Goal: Transaction & Acquisition: Purchase product/service

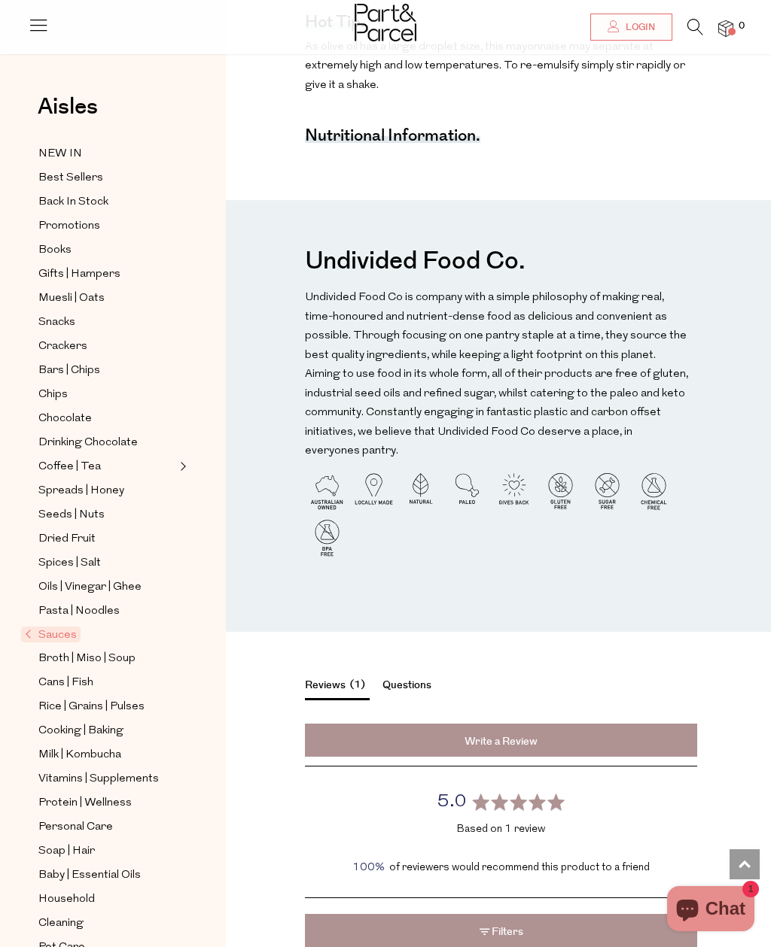
scroll to position [1324, 0]
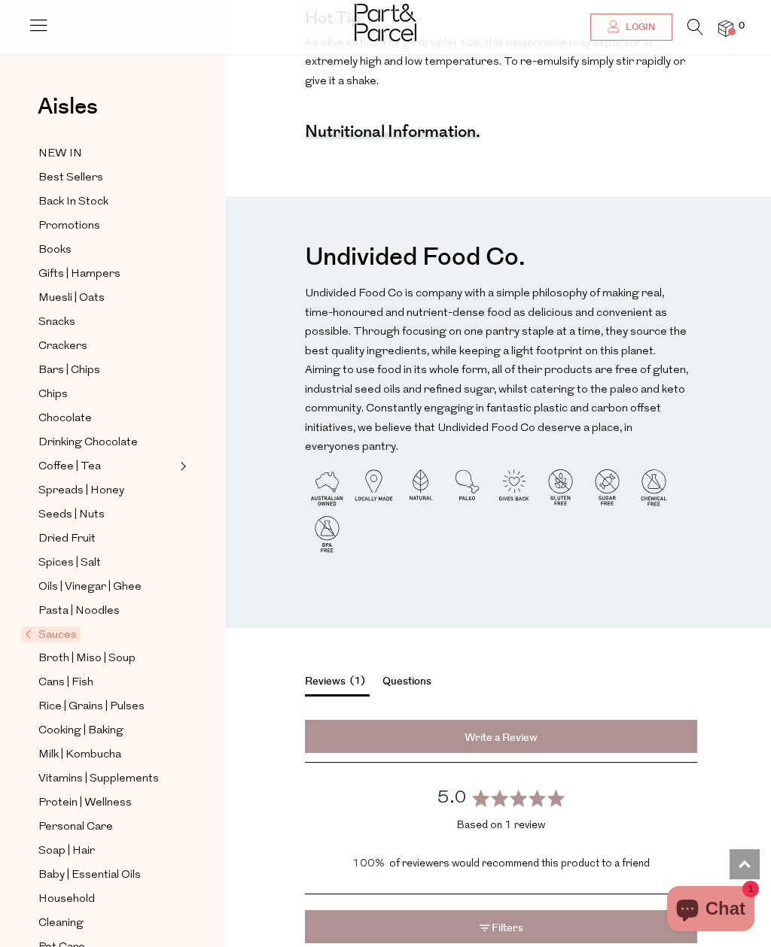
click at [72, 939] on span "Pet Care" at bounding box center [61, 948] width 47 height 18
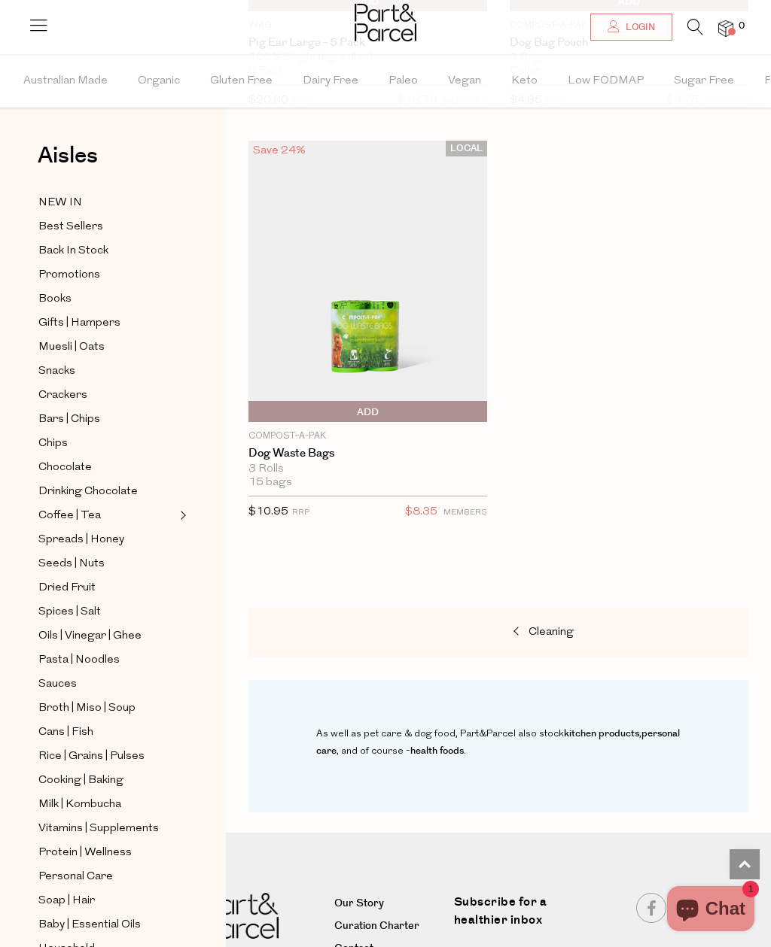
click at [118, 700] on span "Broth | Miso | Soup" at bounding box center [86, 709] width 97 height 18
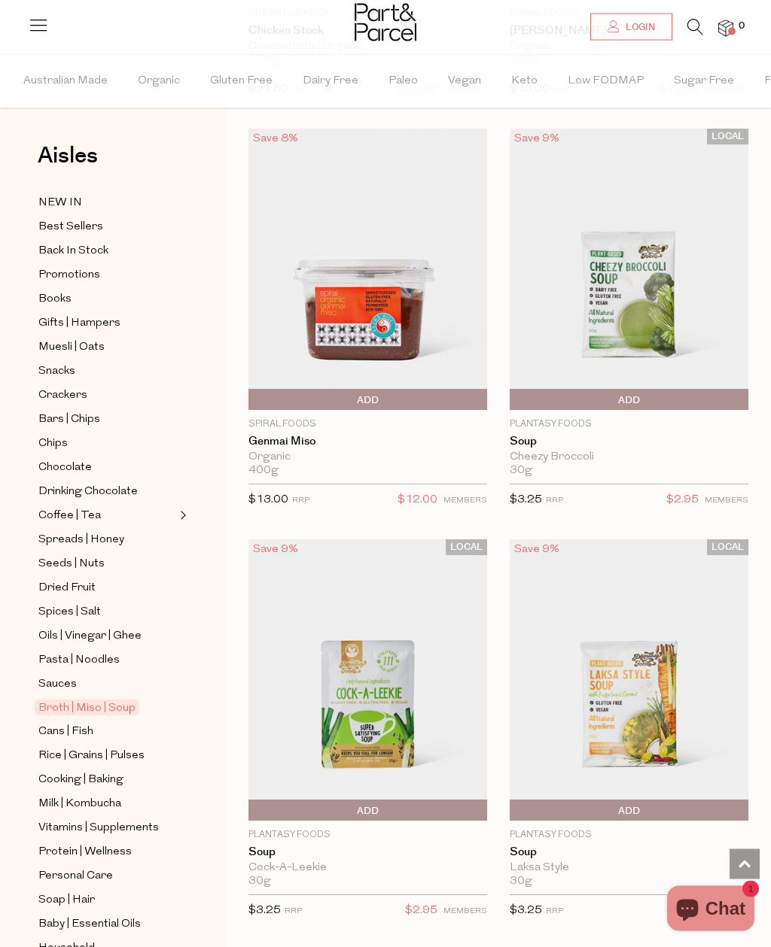
scroll to position [5820, 0]
click at [67, 676] on span "Sauces" at bounding box center [57, 685] width 38 height 18
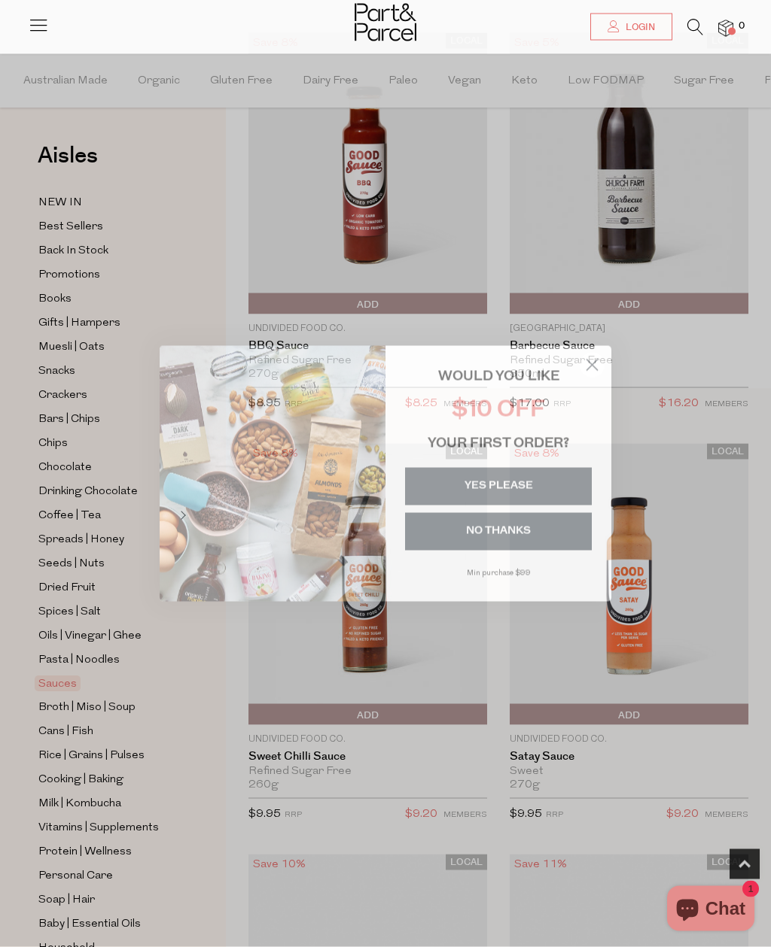
scroll to position [579, 0]
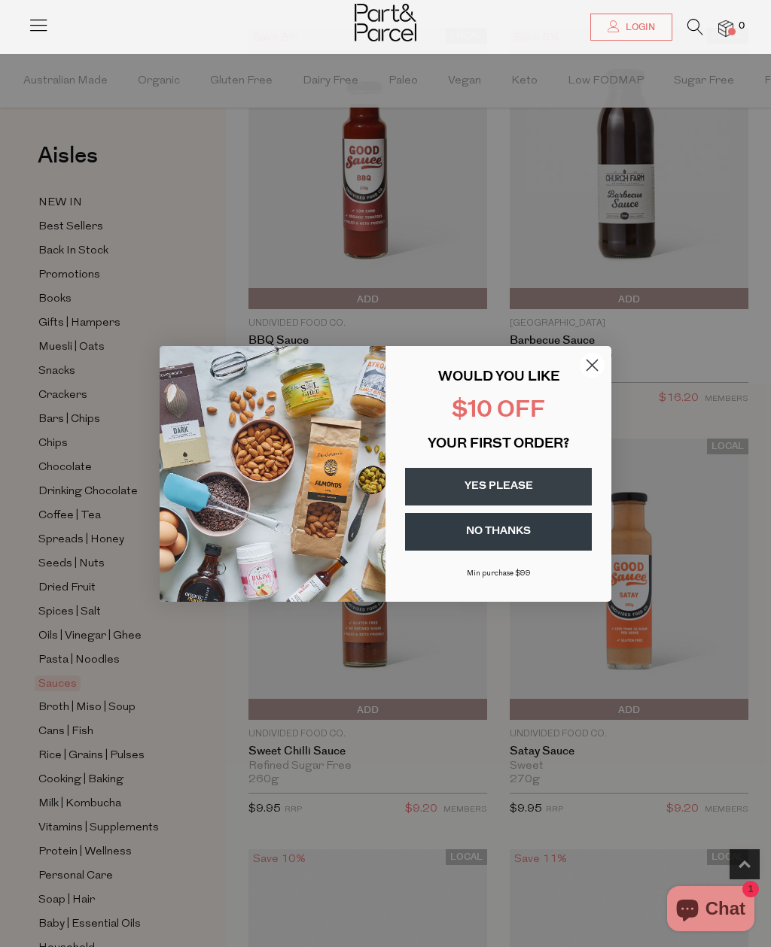
click at [594, 377] on circle "Close dialog" at bounding box center [591, 364] width 25 height 25
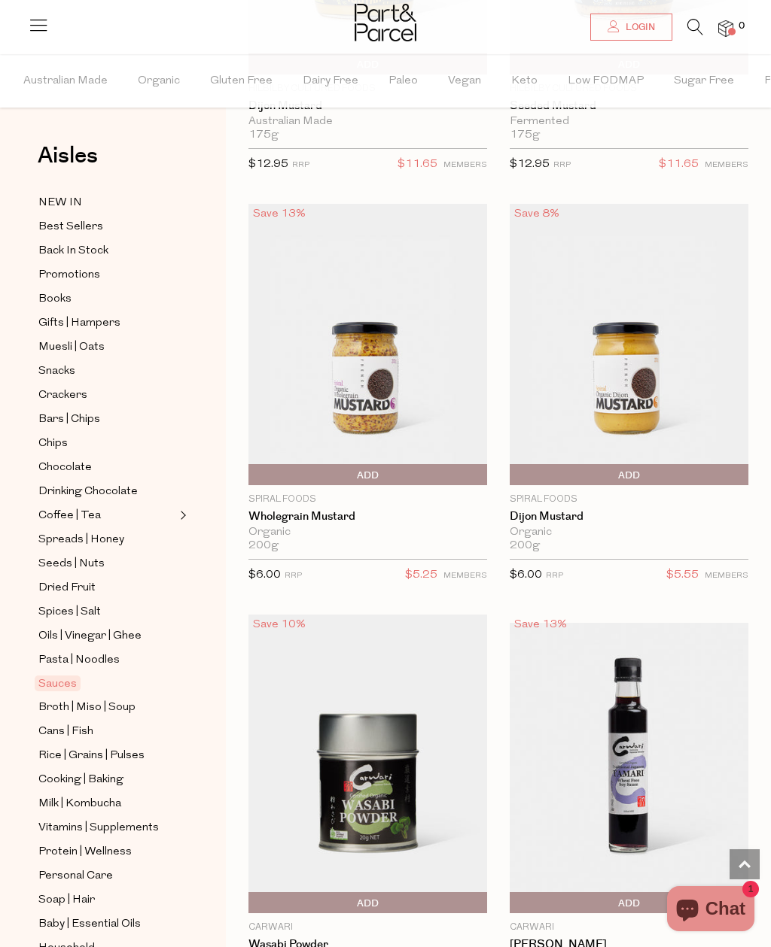
scroll to position [8654, 0]
click at [693, 465] on span "Add To Parcel" at bounding box center [628, 476] width 231 height 23
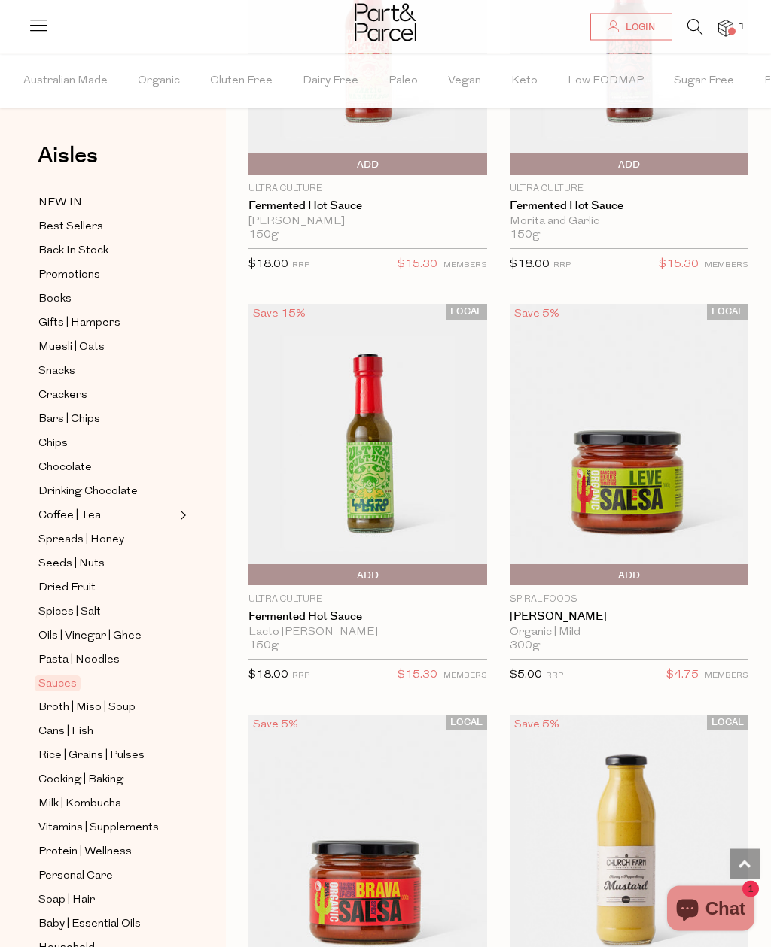
scroll to position [7318, 0]
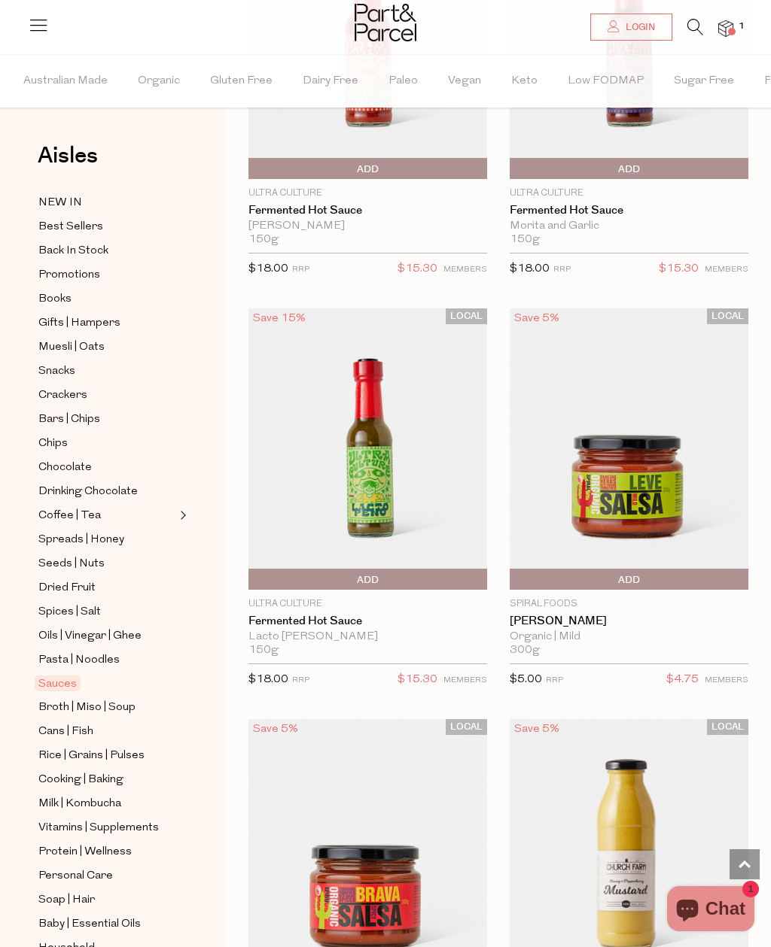
click at [674, 569] on span "Add To Parcel" at bounding box center [628, 580] width 231 height 23
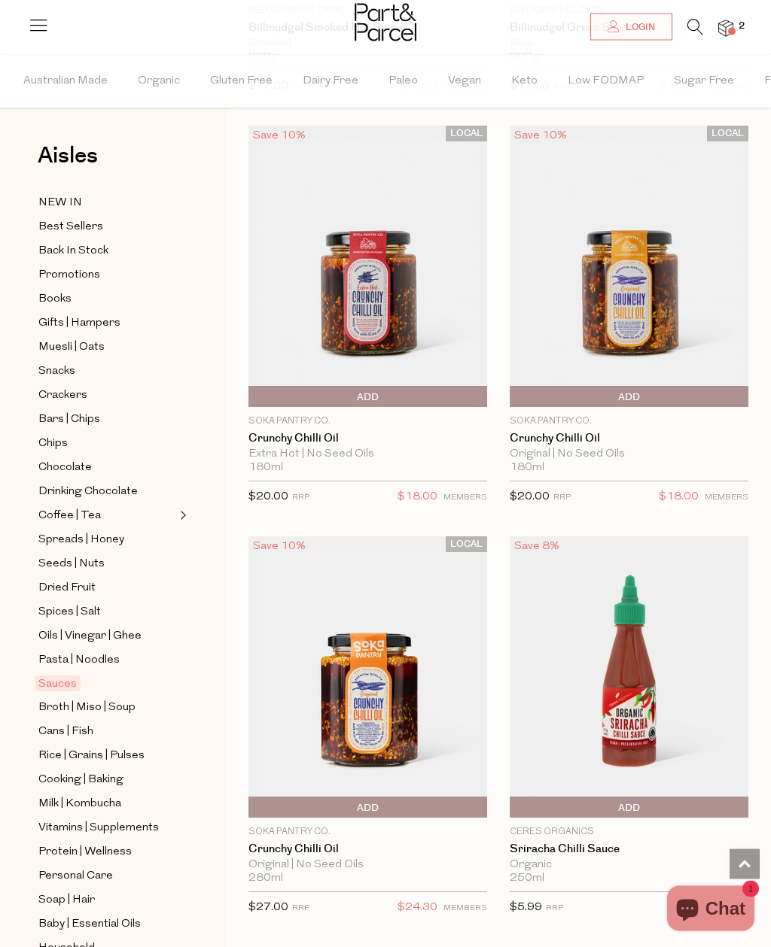
scroll to position [5001, 0]
click at [687, 797] on span "Add To Parcel" at bounding box center [628, 808] width 231 height 23
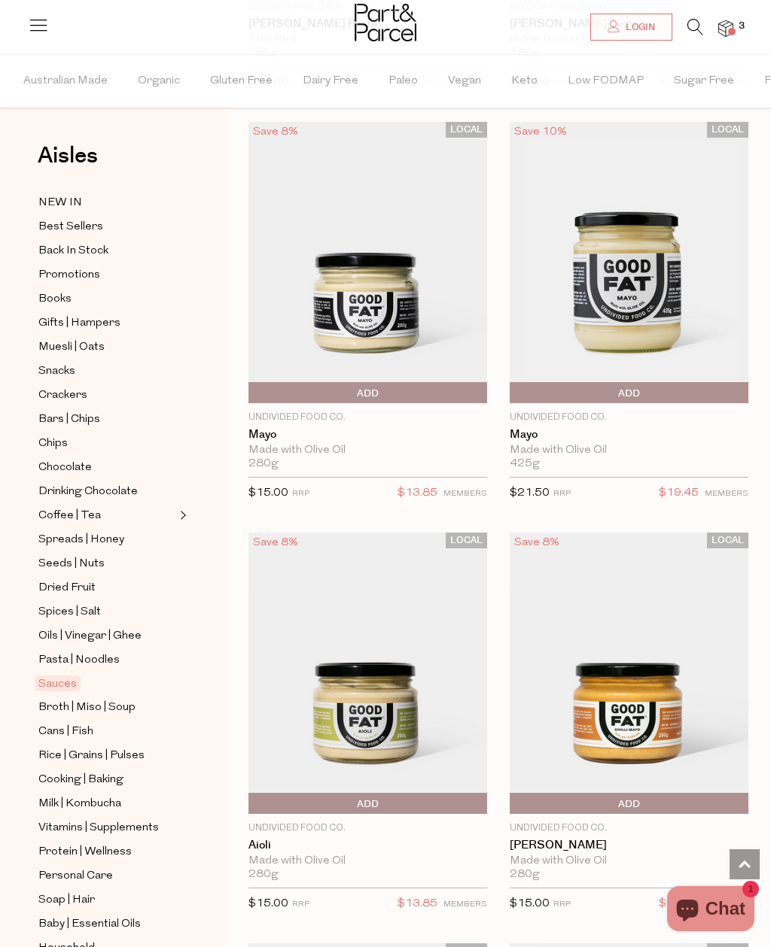
scroll to position [3360, 0]
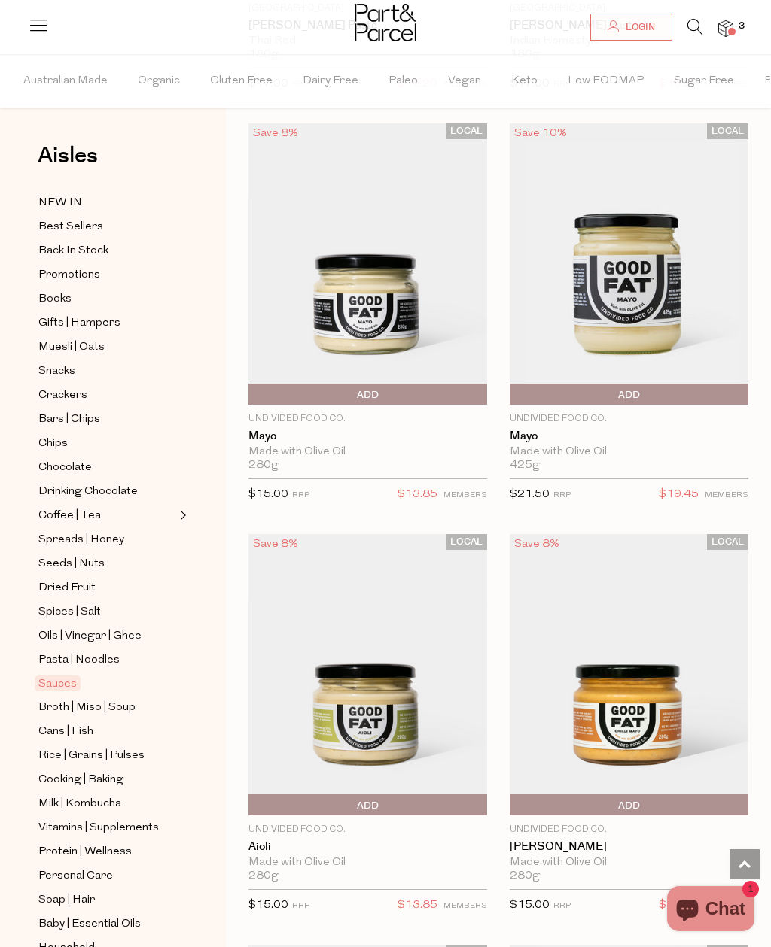
click at [451, 384] on span "Add To Parcel" at bounding box center [367, 395] width 231 height 23
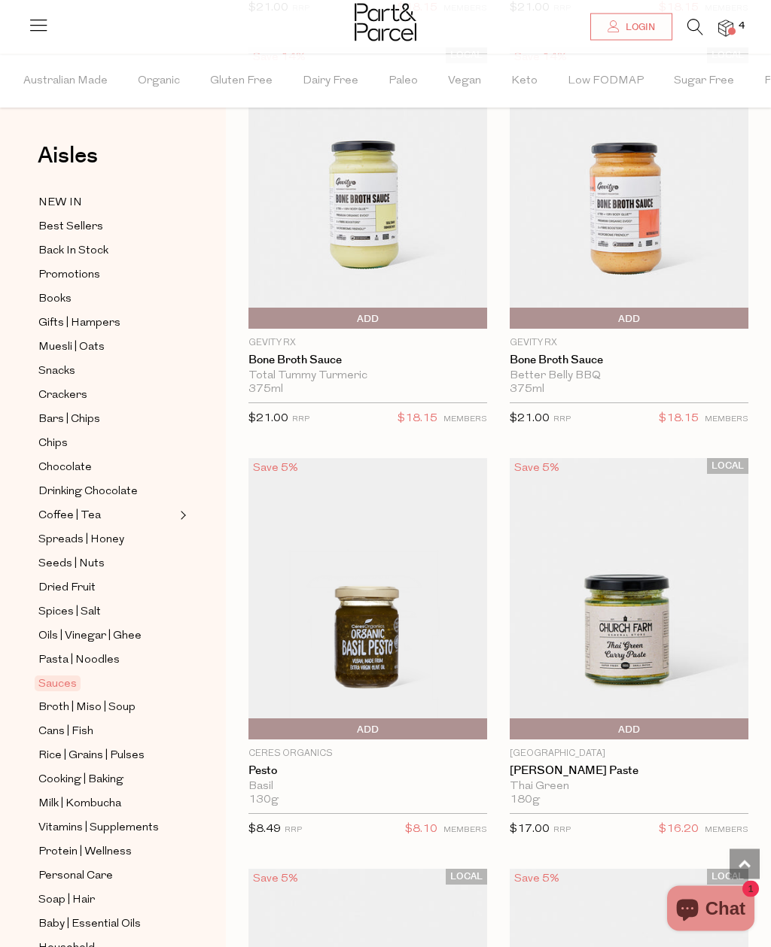
scroll to position [2192, 0]
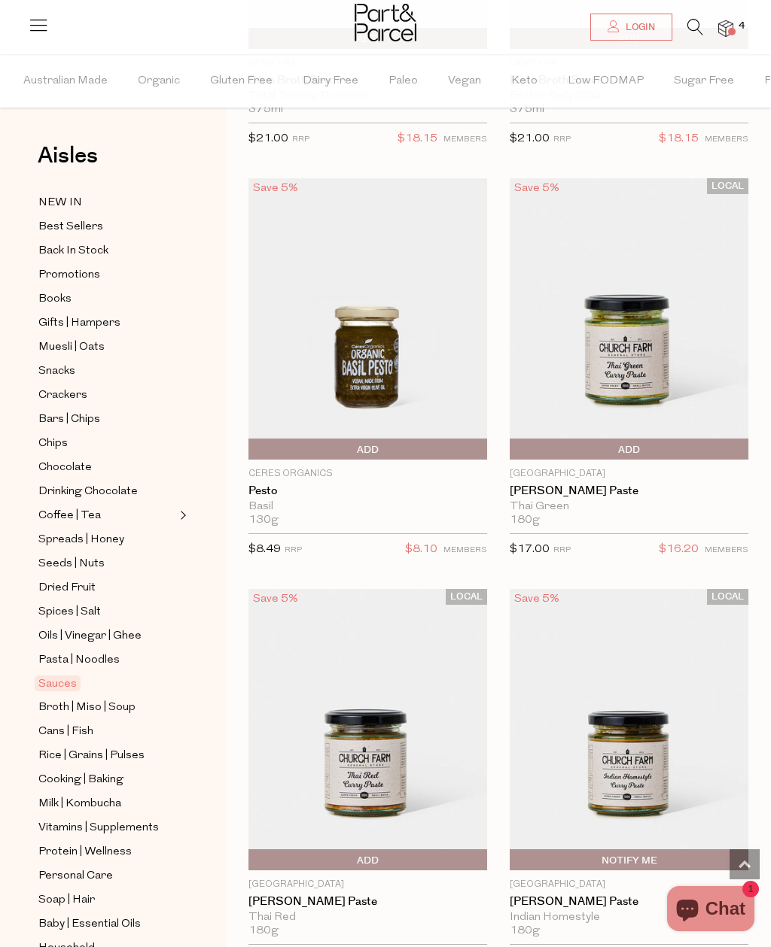
click at [68, 652] on span "Pasta | Noodles" at bounding box center [78, 661] width 81 height 18
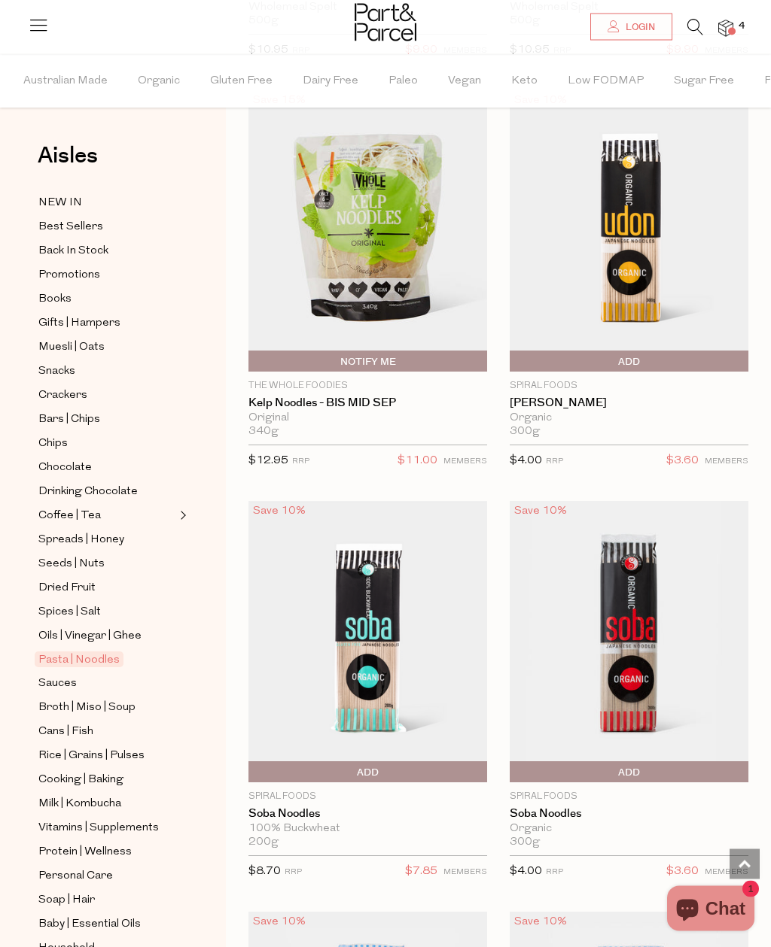
scroll to position [7107, 0]
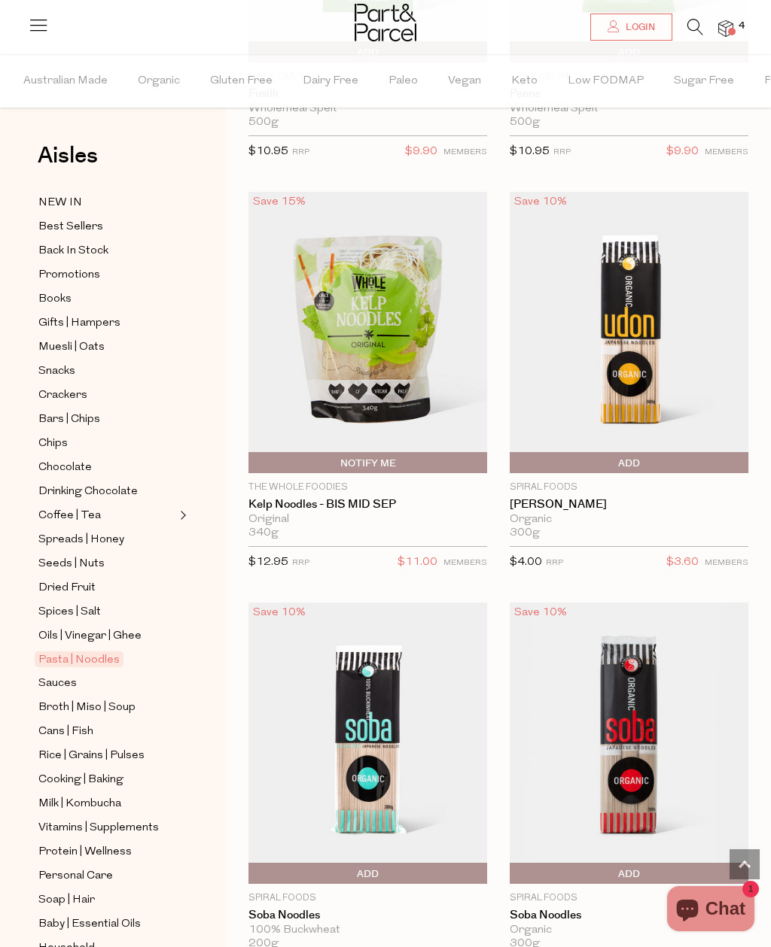
click at [59, 628] on span "Oils | Vinegar | Ghee" at bounding box center [89, 637] width 103 height 18
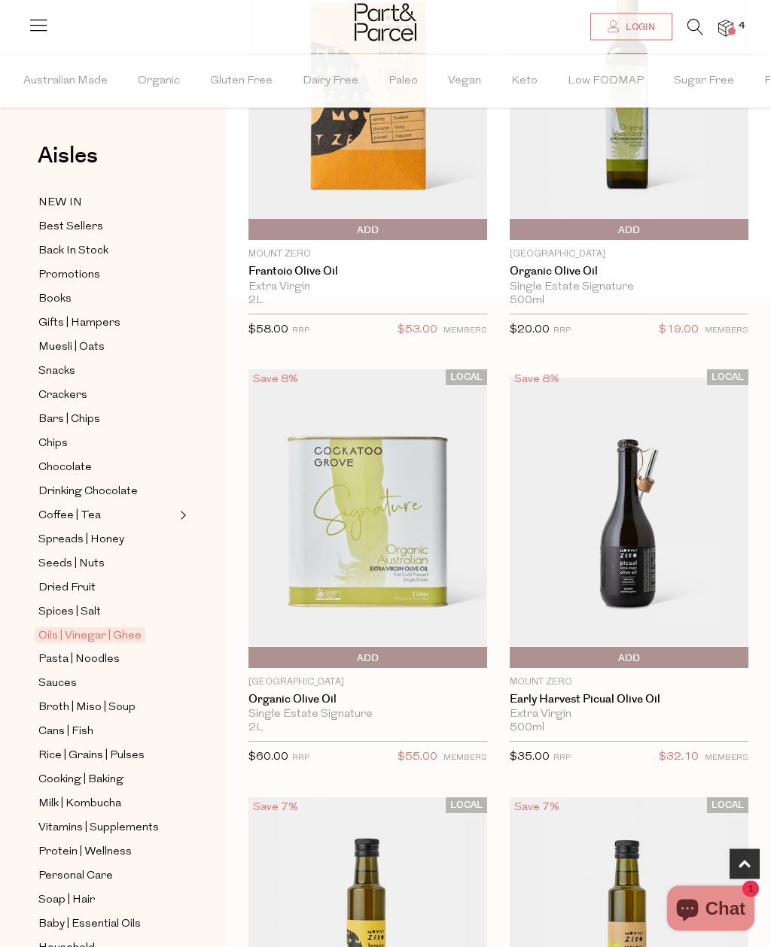
scroll to position [665, 0]
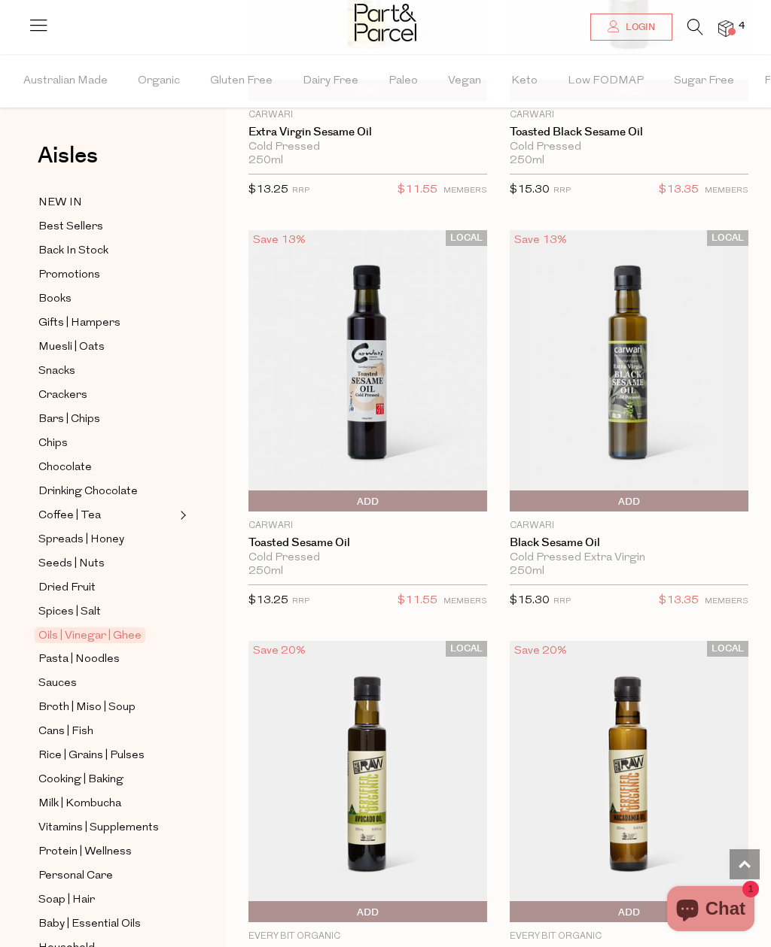
click at [50, 582] on span "Dried Fruit" at bounding box center [66, 588] width 57 height 18
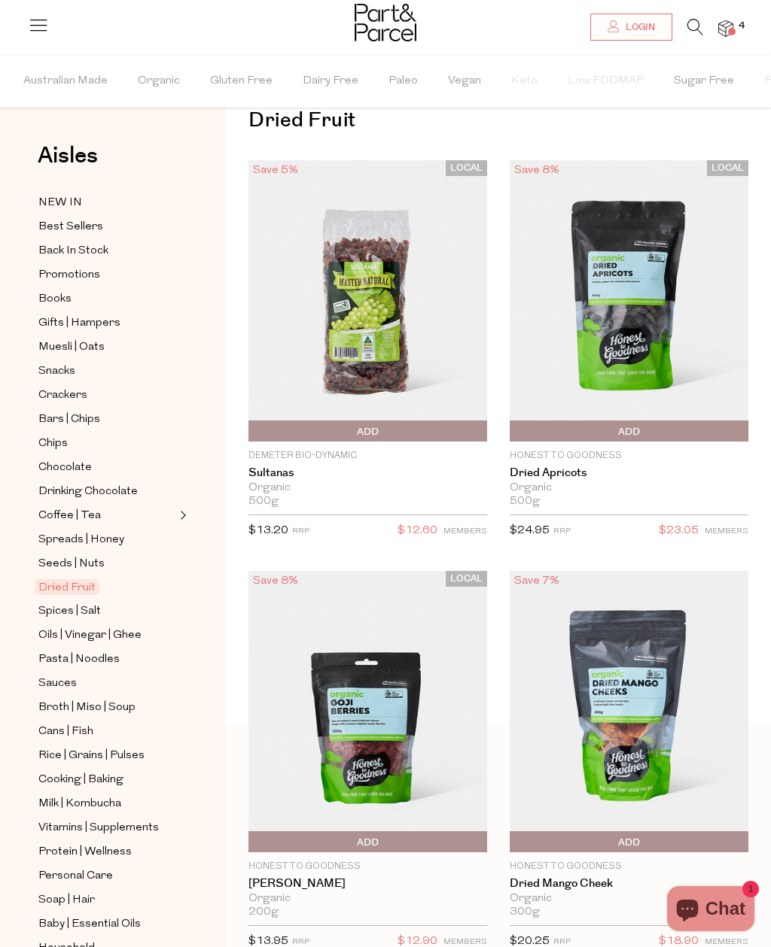
scroll to position [37, 0]
click at [50, 603] on span "Spices | Salt" at bounding box center [69, 612] width 62 height 18
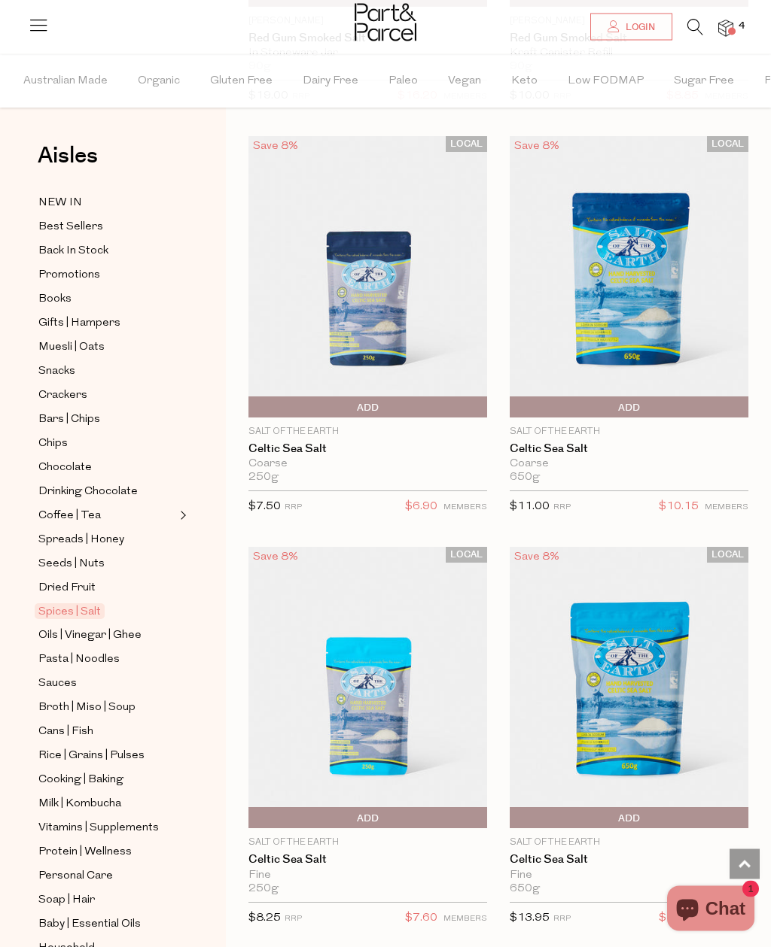
scroll to position [920, 0]
click at [445, 816] on span "Add To Parcel" at bounding box center [367, 818] width 231 height 23
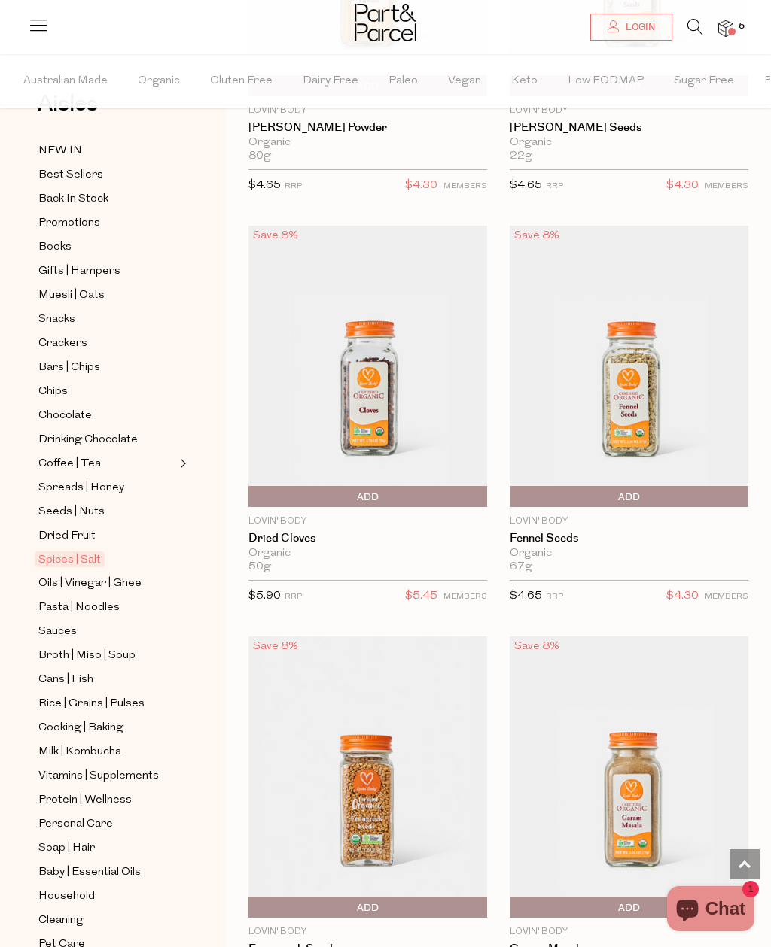
scroll to position [51, 0]
click at [65, 480] on span "Spreads | Honey" at bounding box center [81, 489] width 86 height 18
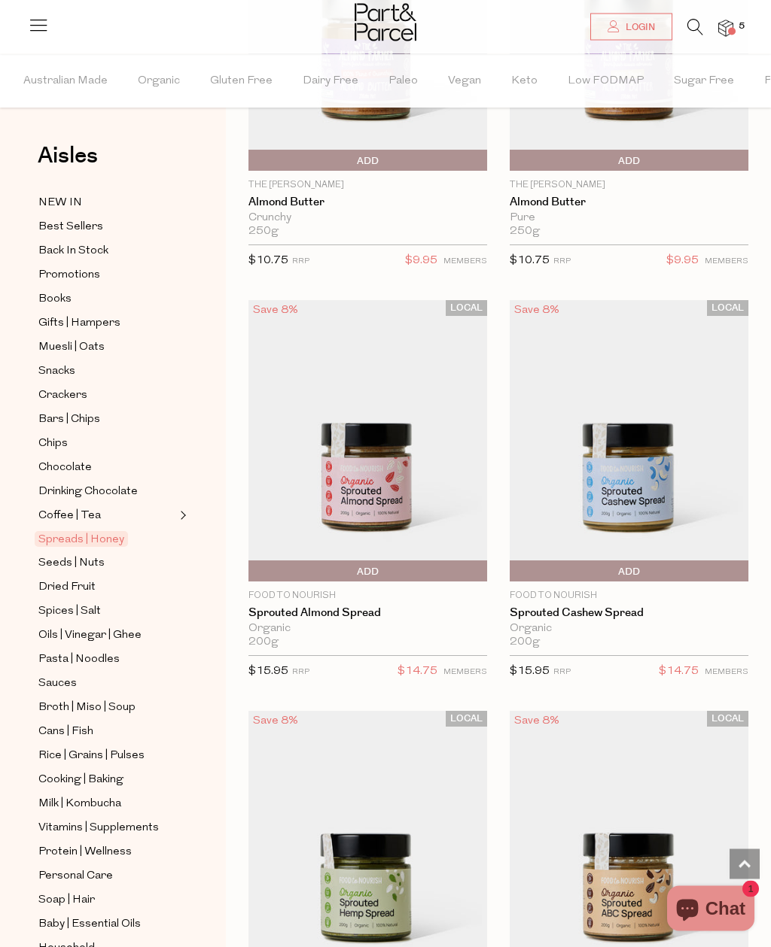
scroll to position [5830, 0]
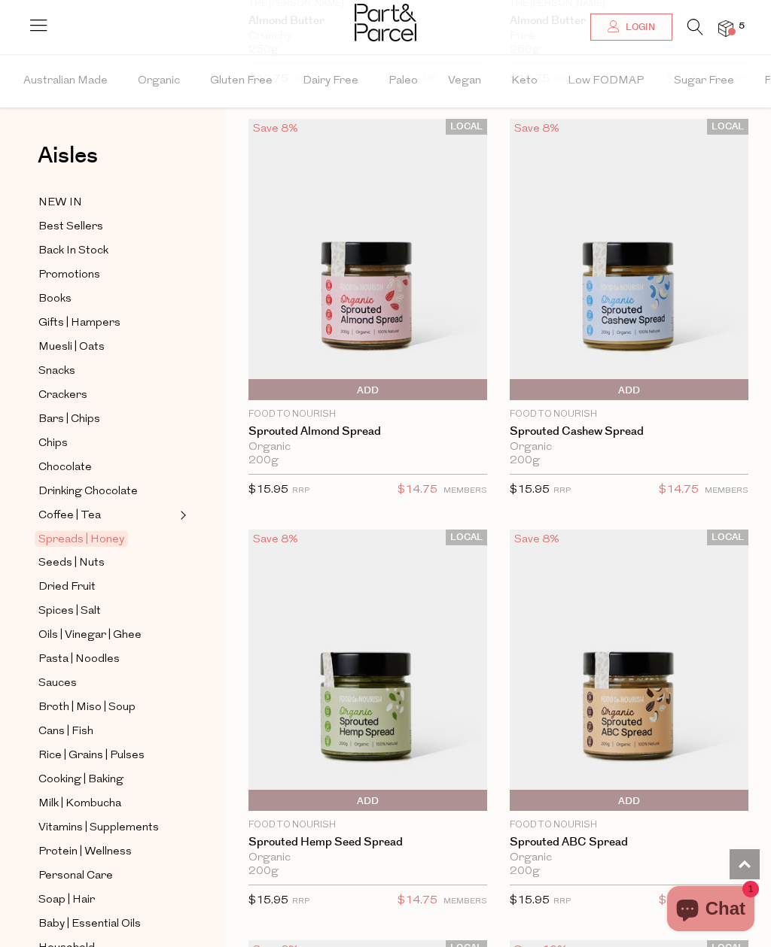
click at [58, 459] on span "Chocolate" at bounding box center [64, 468] width 53 height 18
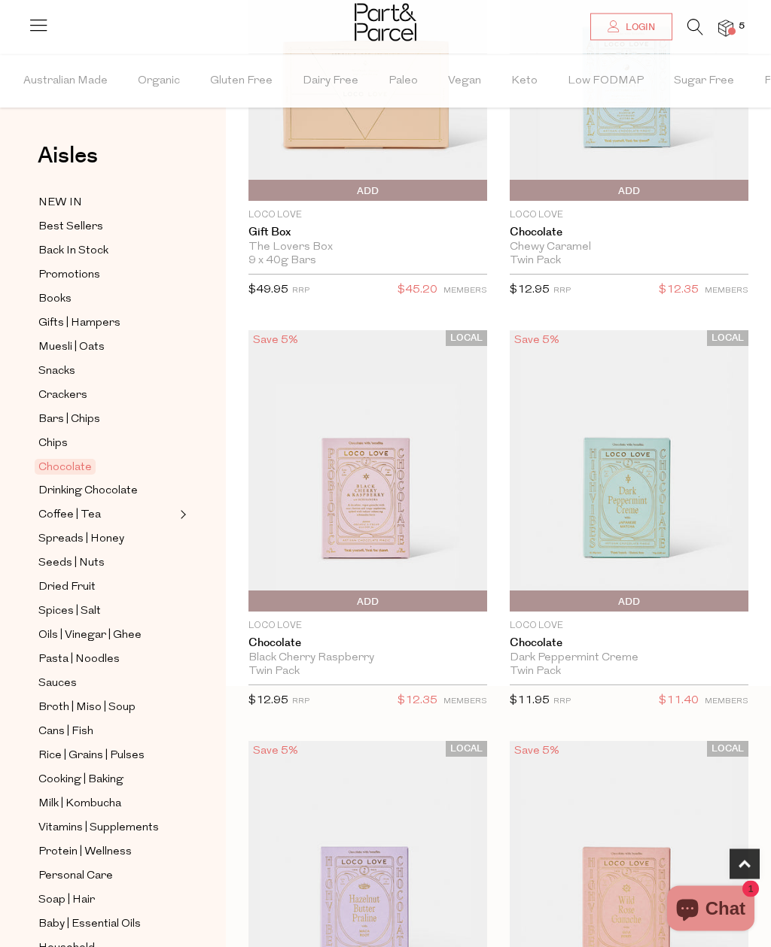
scroll to position [277, 0]
click at [676, 600] on span "Add To Parcel" at bounding box center [628, 602] width 231 height 23
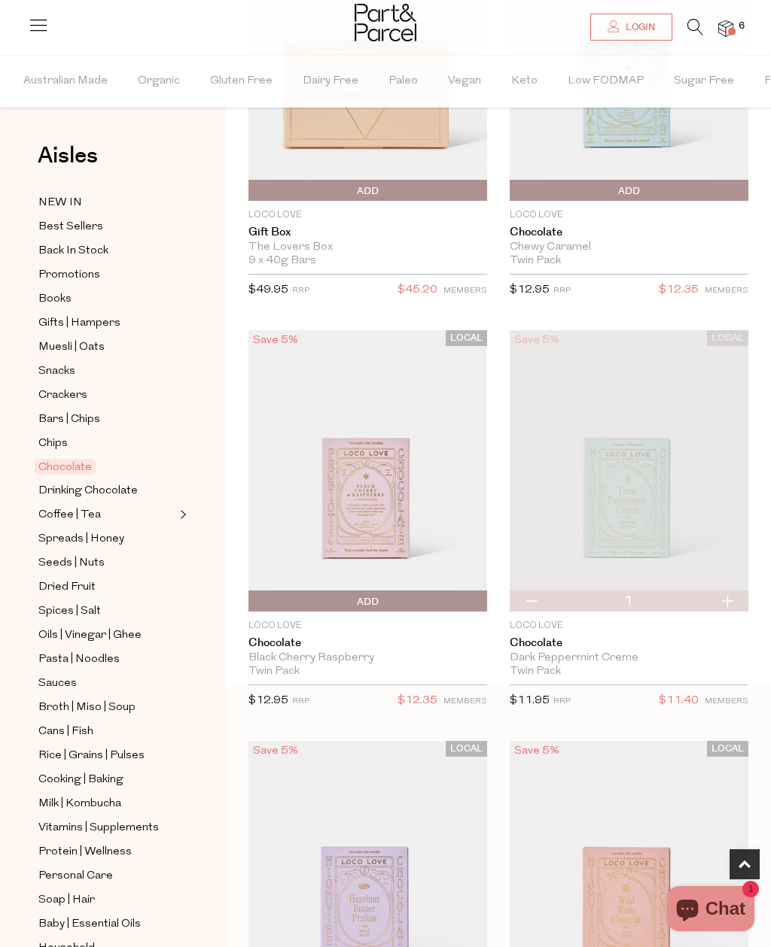
click at [51, 435] on span "Chips" at bounding box center [52, 444] width 29 height 18
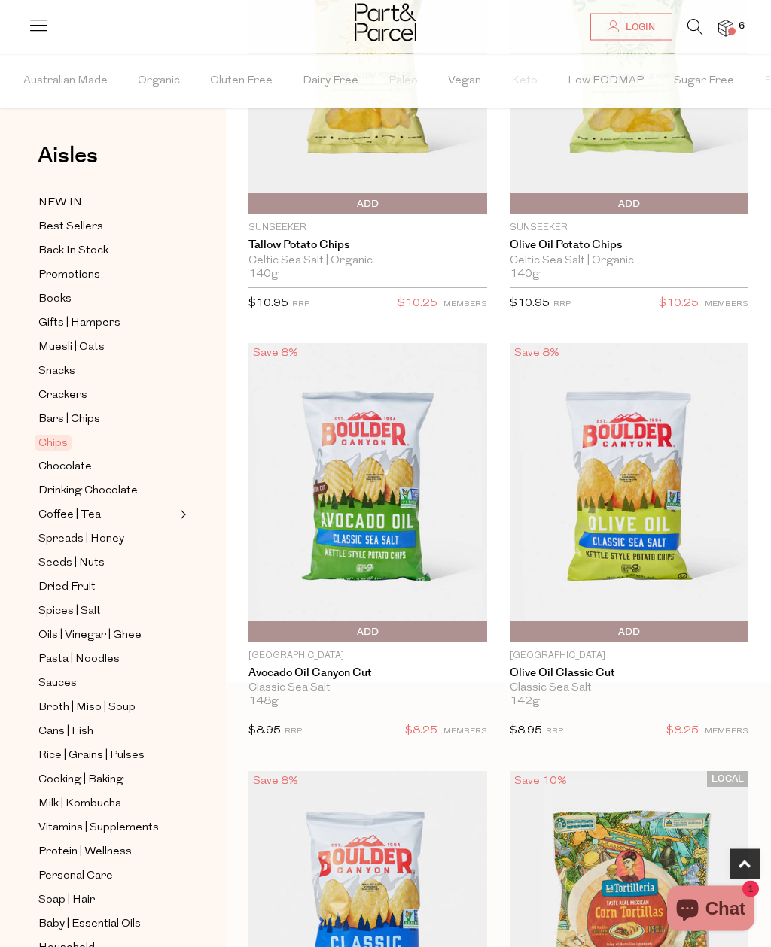
scroll to position [281, 0]
click at [697, 630] on span "Add To Parcel" at bounding box center [628, 632] width 231 height 23
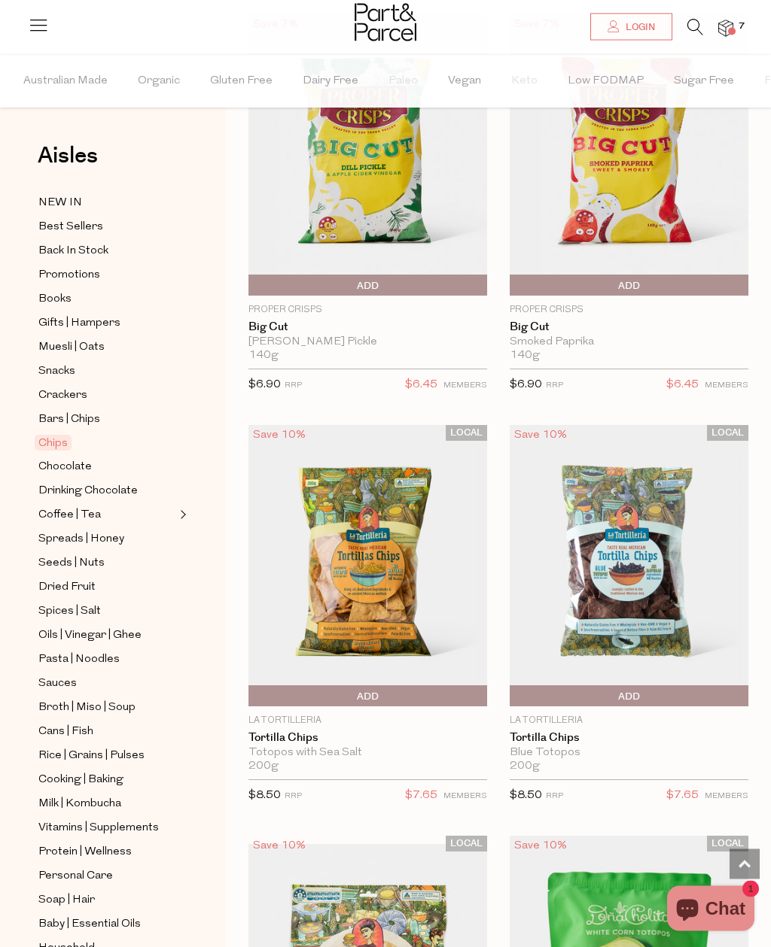
scroll to position [2680, 0]
click at [310, 690] on span "Add To Parcel" at bounding box center [367, 697] width 231 height 23
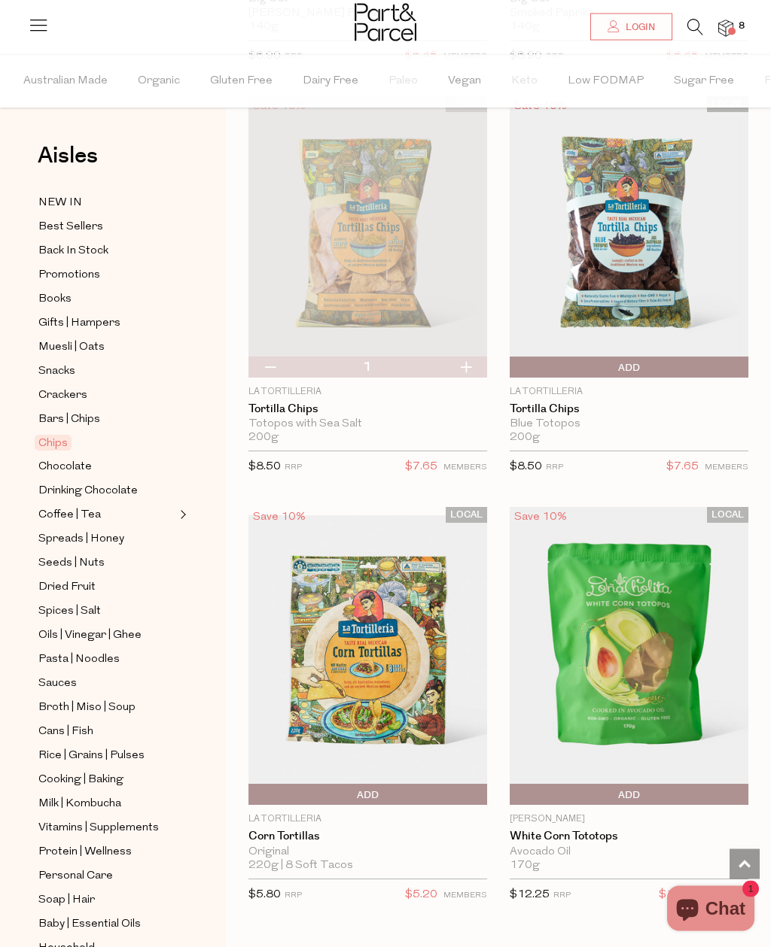
scroll to position [3010, 0]
click at [330, 789] on span "Add To Parcel" at bounding box center [367, 795] width 231 height 23
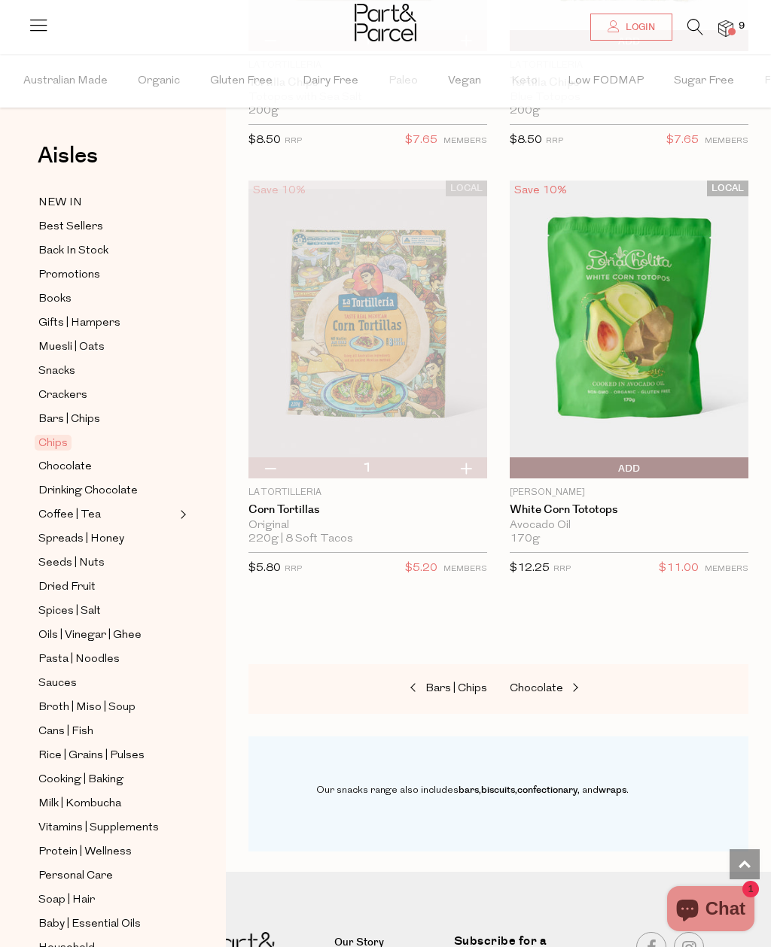
click at [63, 411] on span "Bars | Chips" at bounding box center [69, 420] width 62 height 18
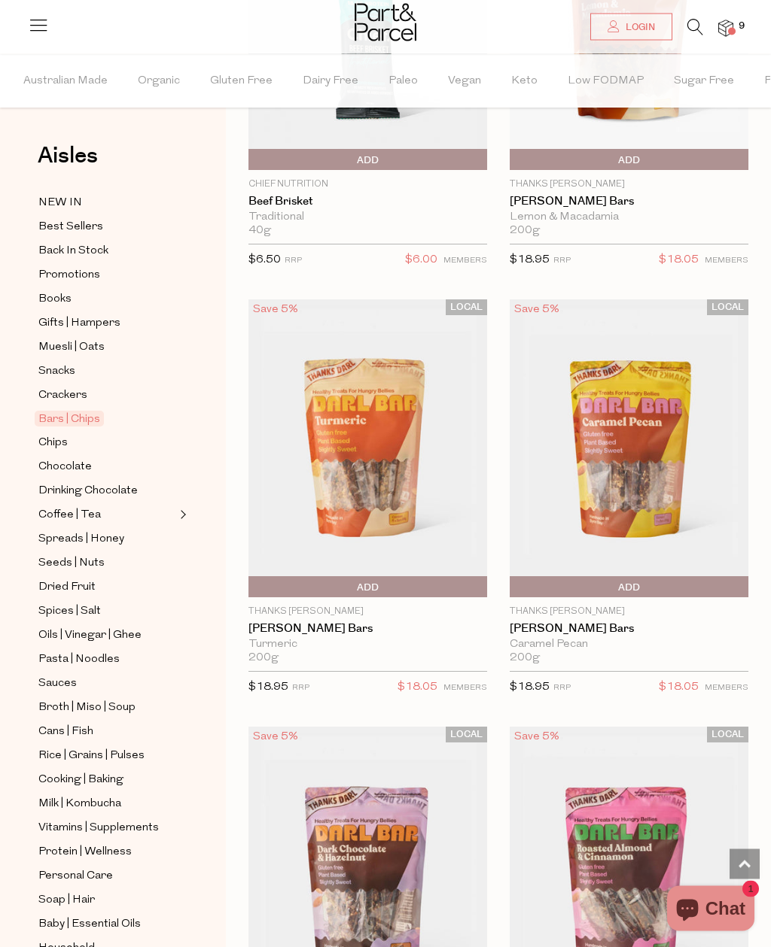
scroll to position [4861, 0]
click at [58, 388] on span "Crackers" at bounding box center [62, 396] width 49 height 18
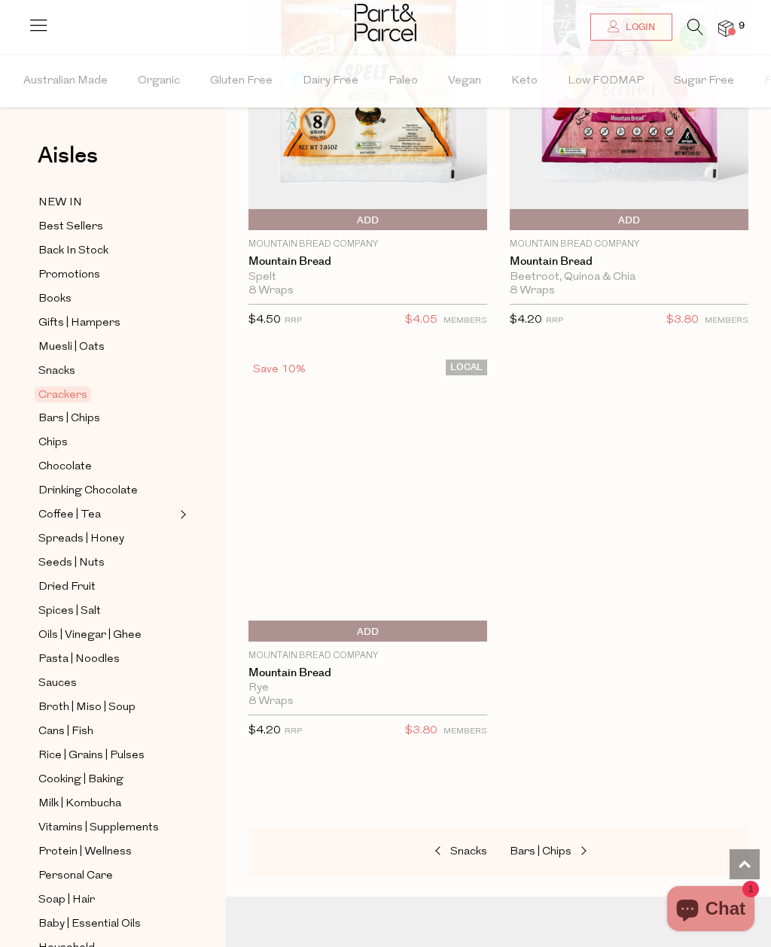
scroll to position [7377, 0]
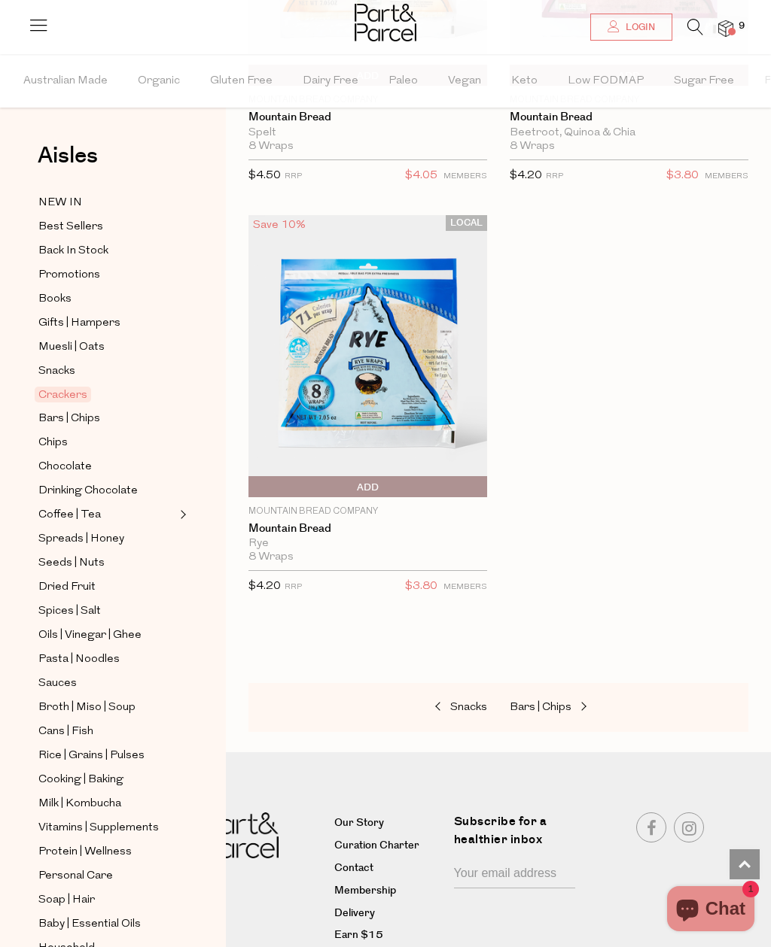
click at [60, 363] on span "Snacks" at bounding box center [56, 372] width 37 height 18
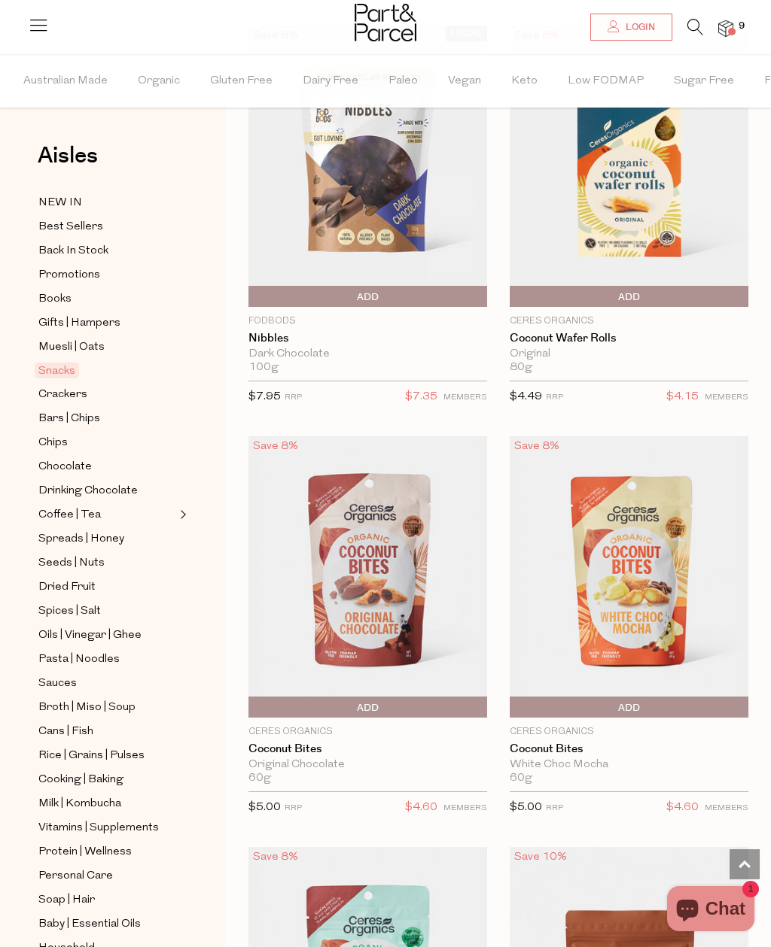
scroll to position [5569, 0]
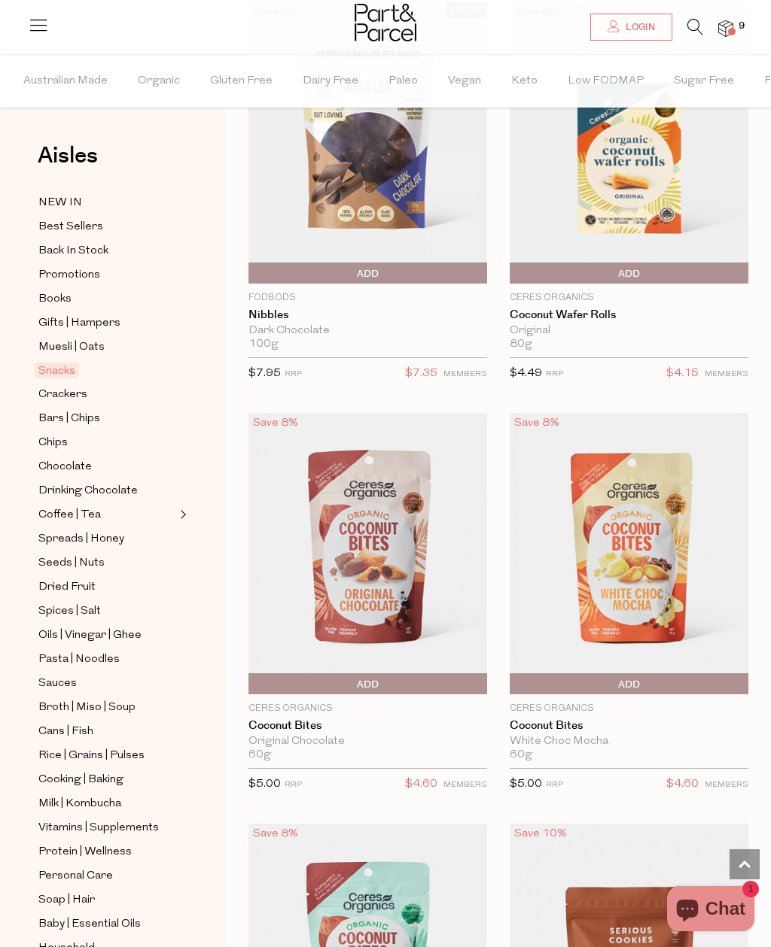
click at [444, 674] on span "Add To Parcel" at bounding box center [367, 685] width 231 height 23
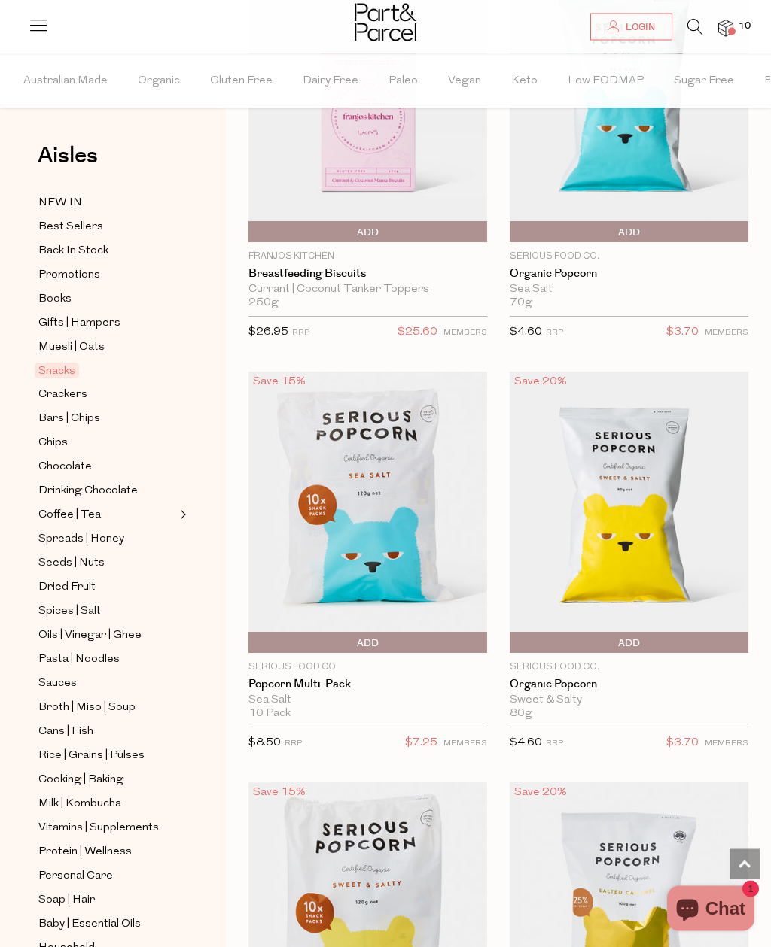
scroll to position [8069, 0]
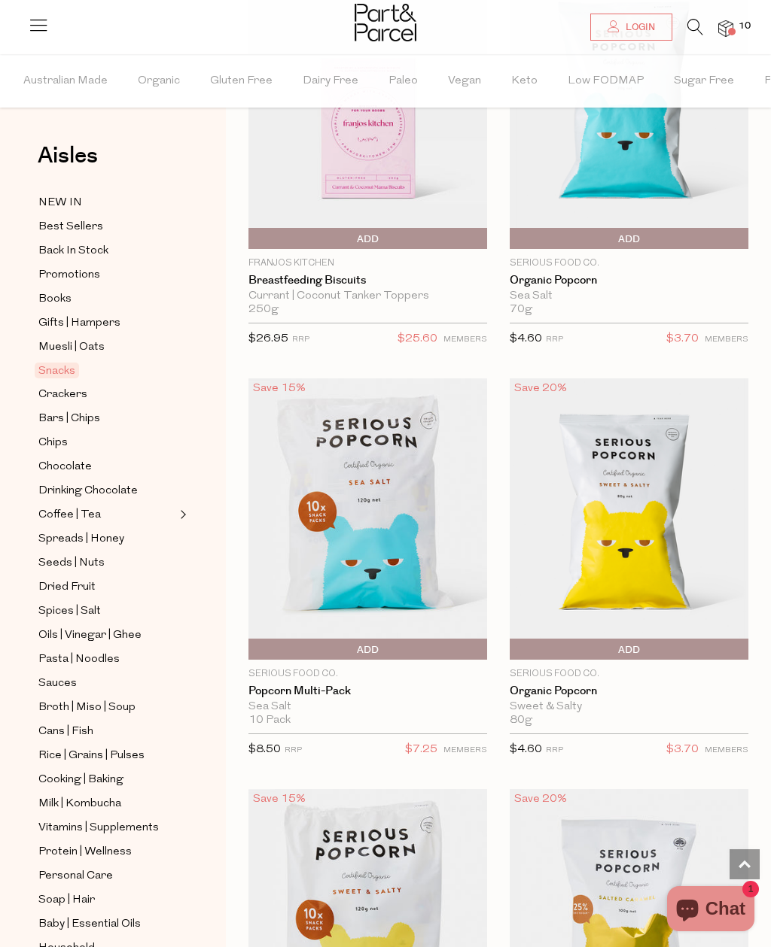
click at [441, 639] on span "Add To Parcel" at bounding box center [367, 650] width 231 height 23
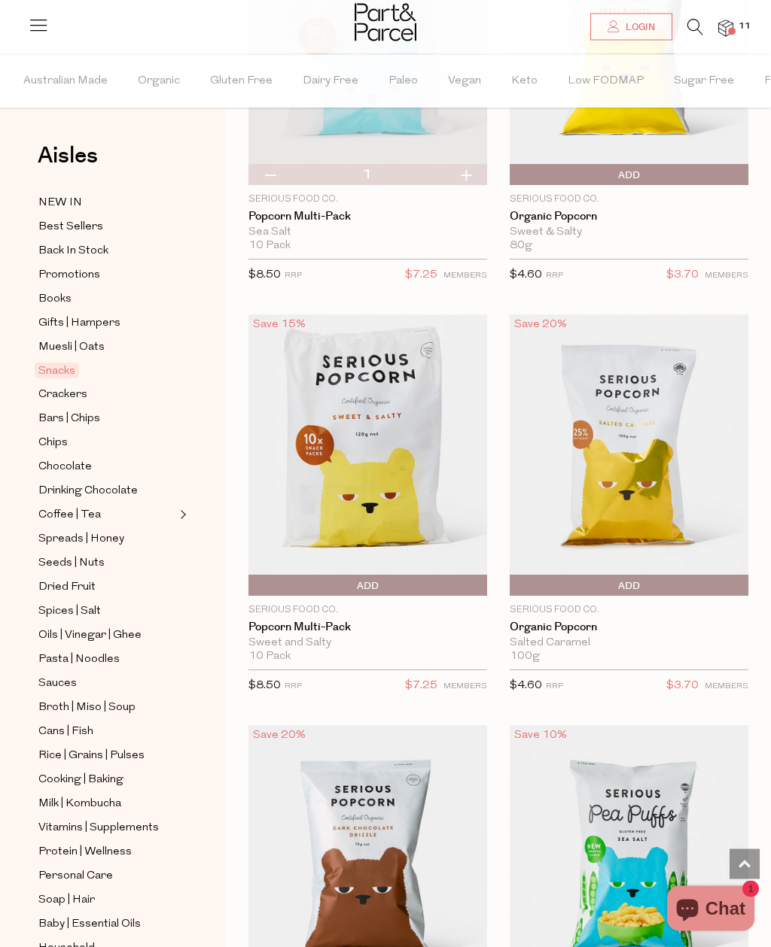
scroll to position [8544, 0]
click at [421, 575] on span "Add To Parcel" at bounding box center [367, 586] width 231 height 23
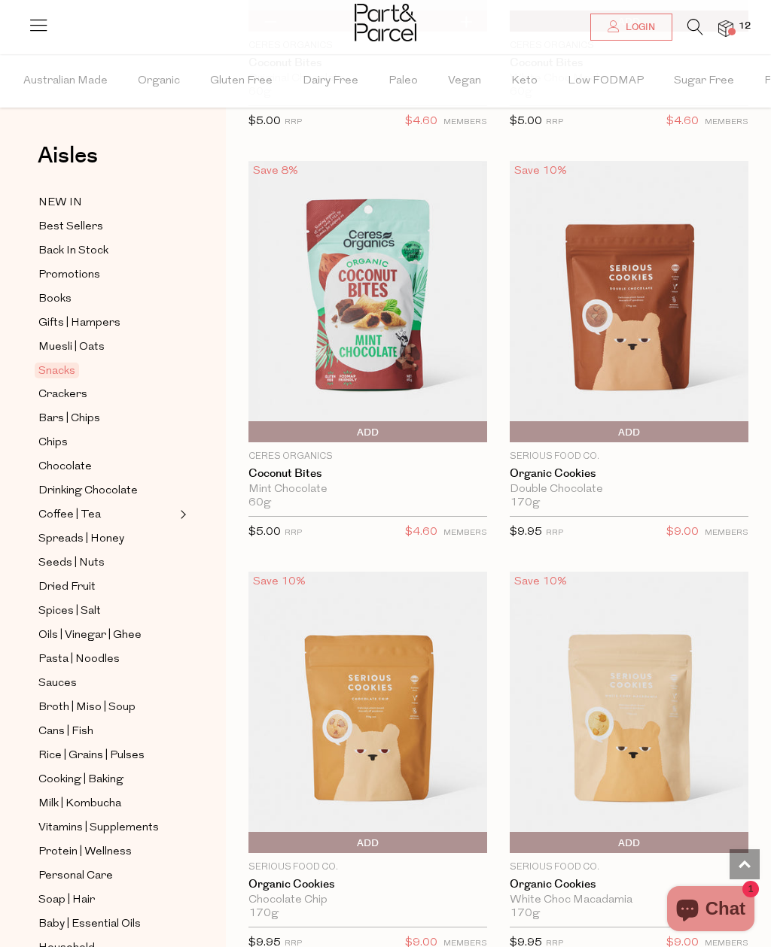
scroll to position [6231, 0]
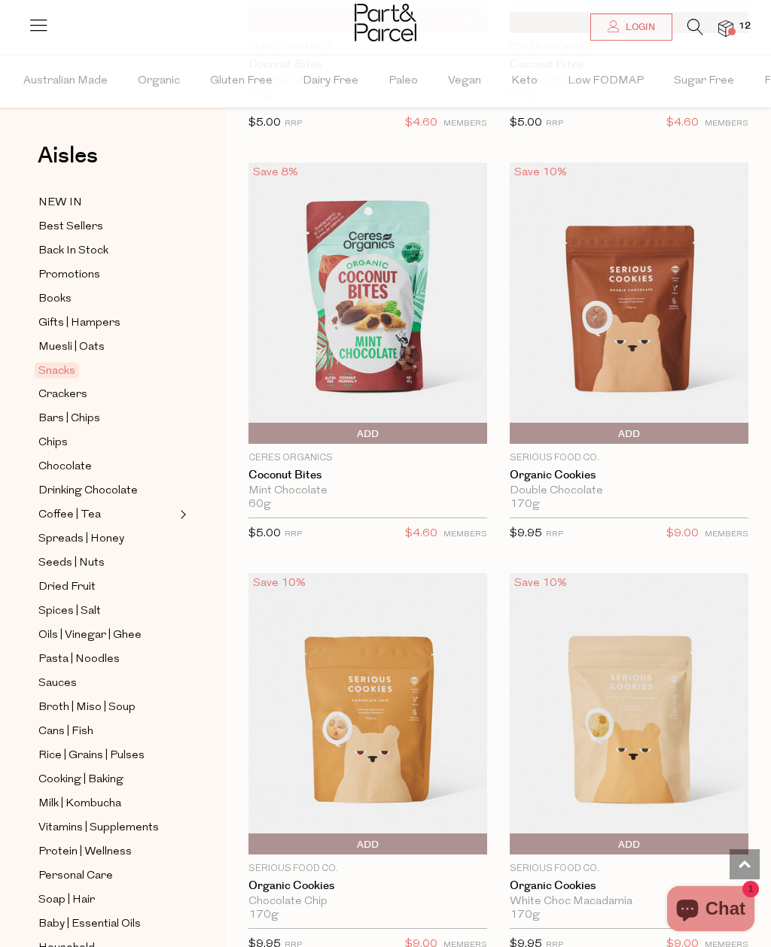
click at [57, 272] on span "Promotions" at bounding box center [69, 275] width 62 height 18
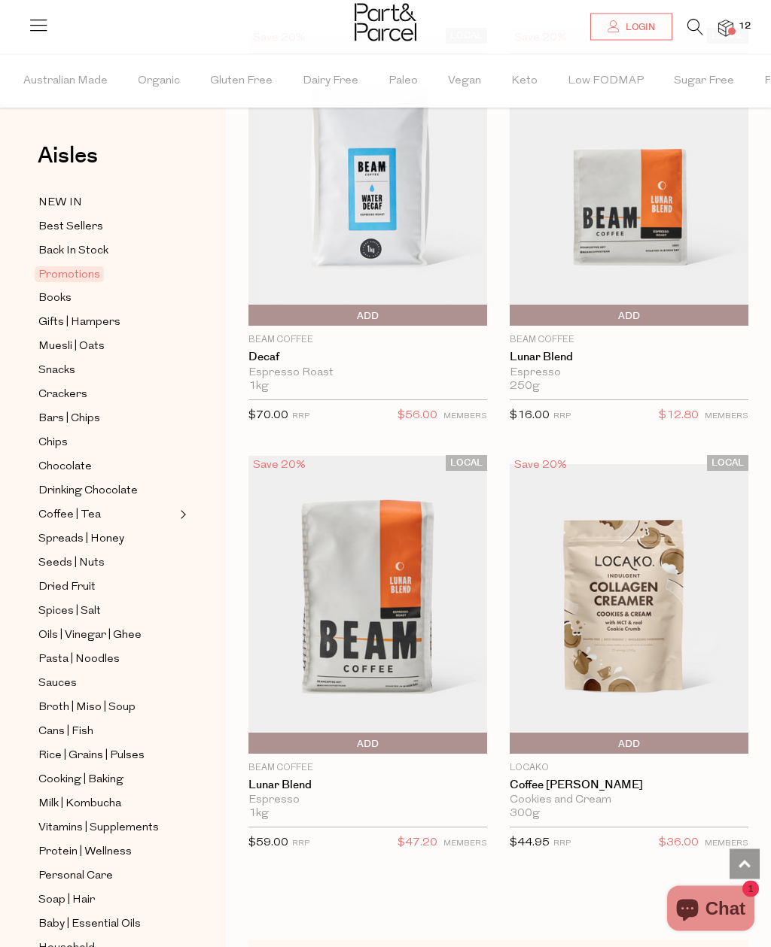
scroll to position [2802, 0]
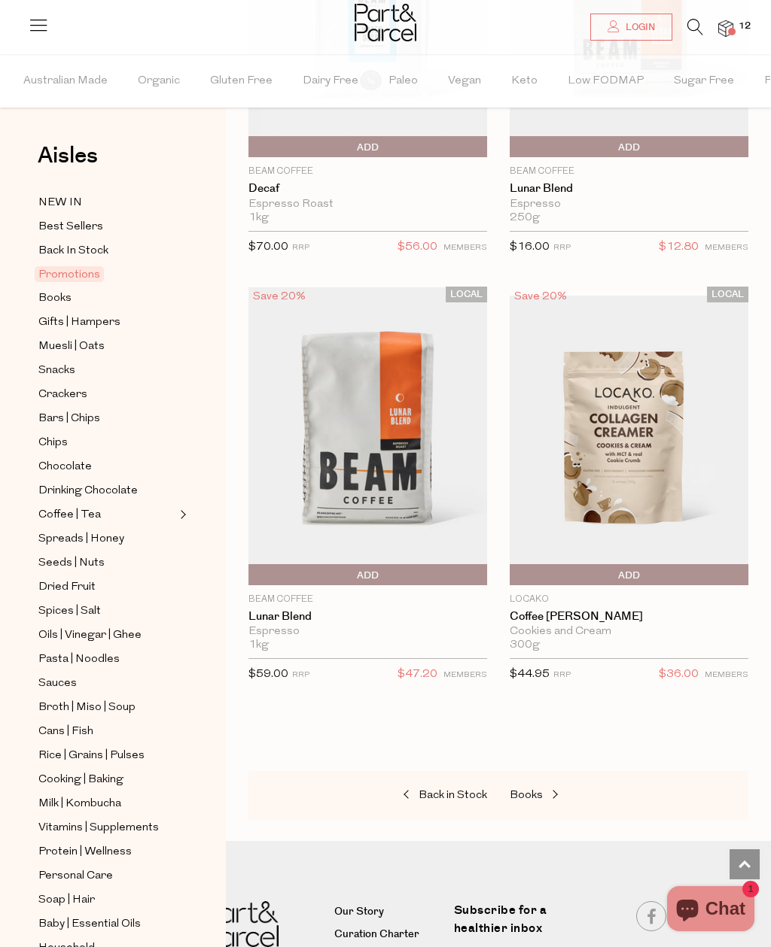
click at [56, 208] on span "NEW IN" at bounding box center [60, 203] width 44 height 18
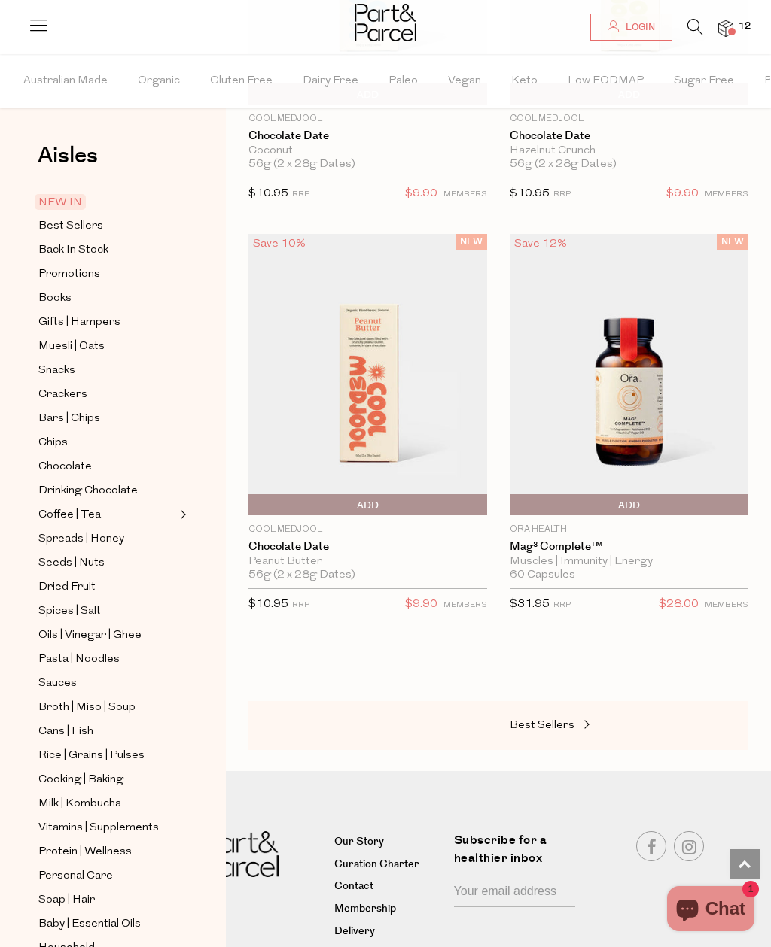
scroll to position [2489, 0]
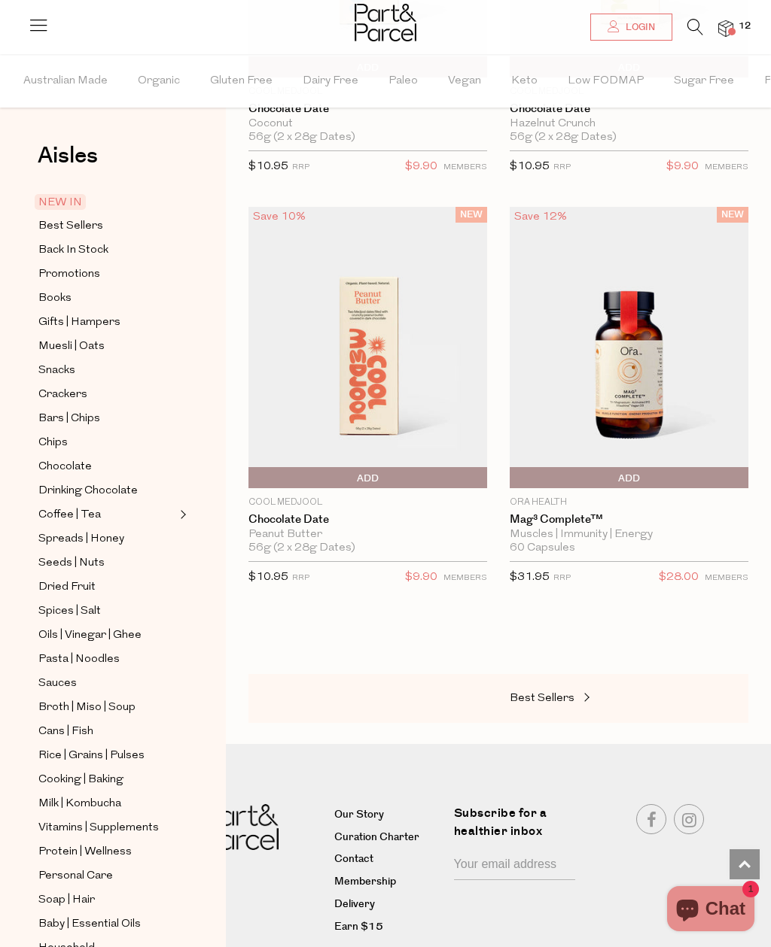
click at [730, 27] on img at bounding box center [725, 28] width 15 height 17
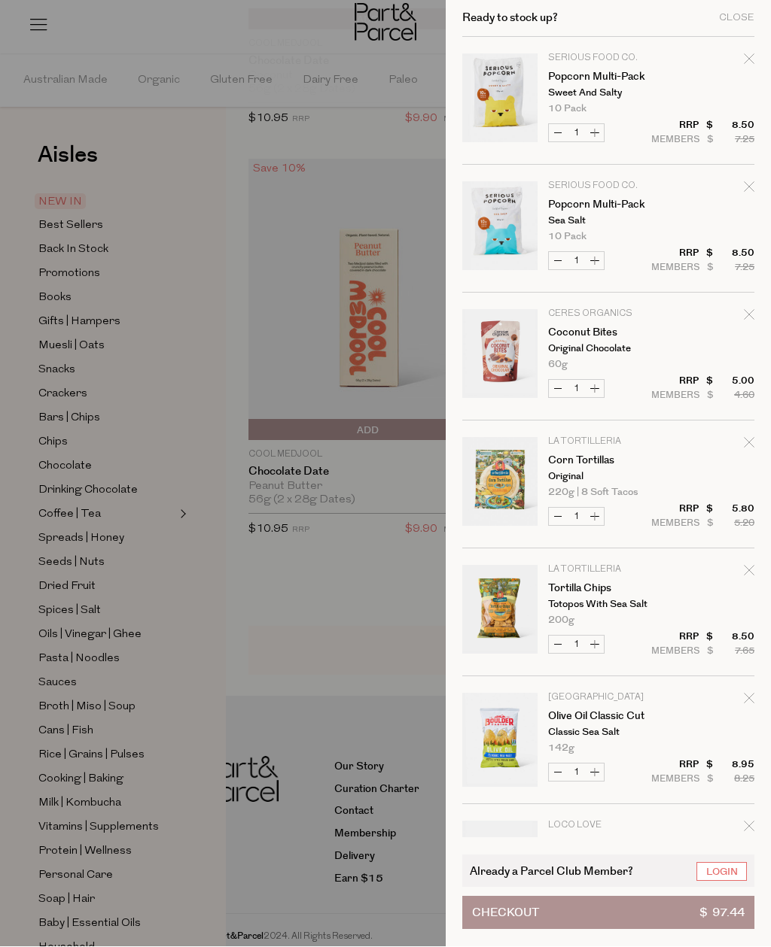
scroll to position [2537, 0]
